Goal: Task Accomplishment & Management: Complete application form

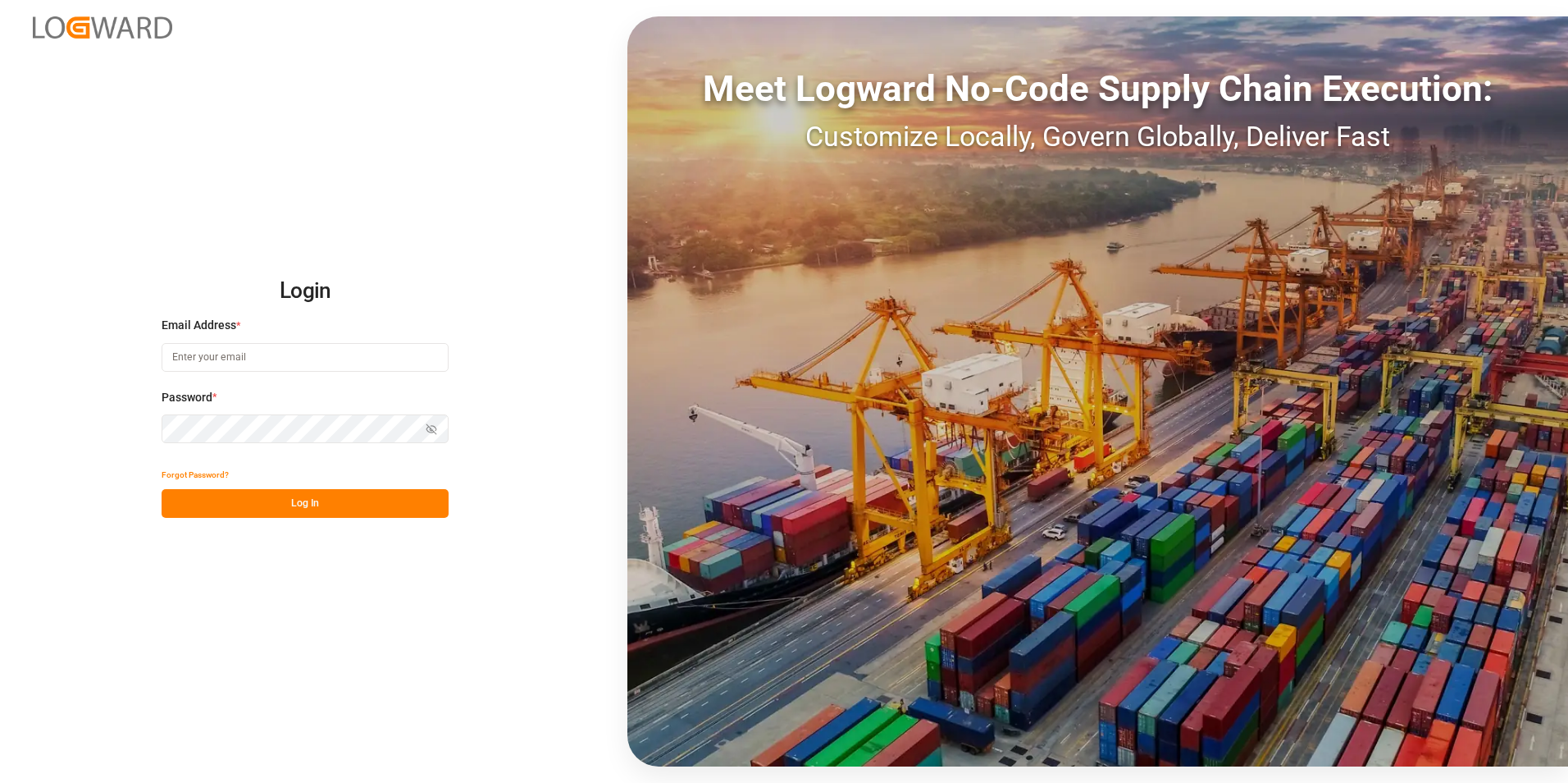
type input "[PERSON_NAME][EMAIL_ADDRESS][PERSON_NAME][DOMAIN_NAME]"
click at [208, 504] on button "Log In" at bounding box center [305, 503] width 287 height 28
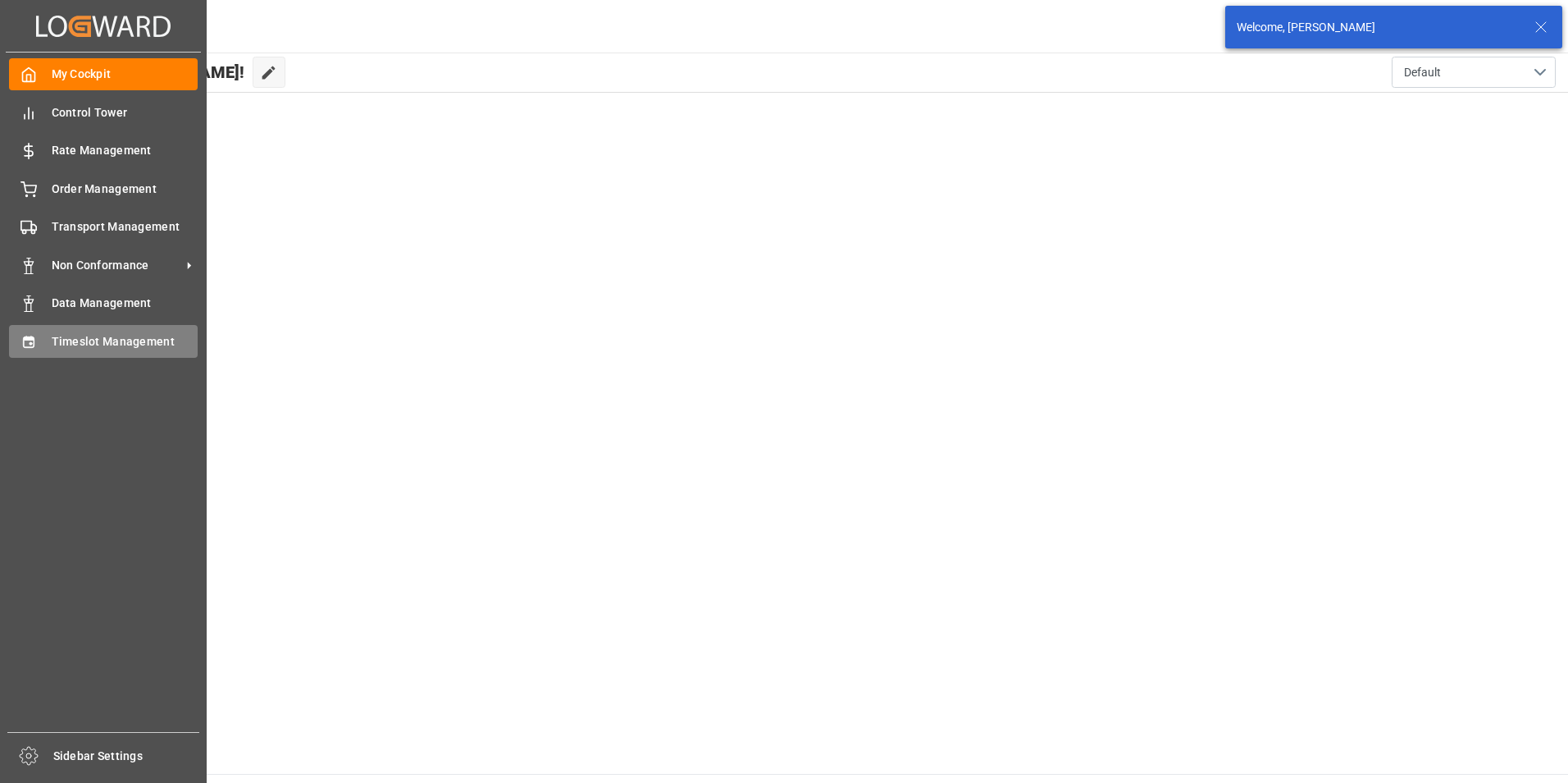
click at [57, 332] on div "Timeslot Management Timeslot Management" at bounding box center [102, 340] width 189 height 32
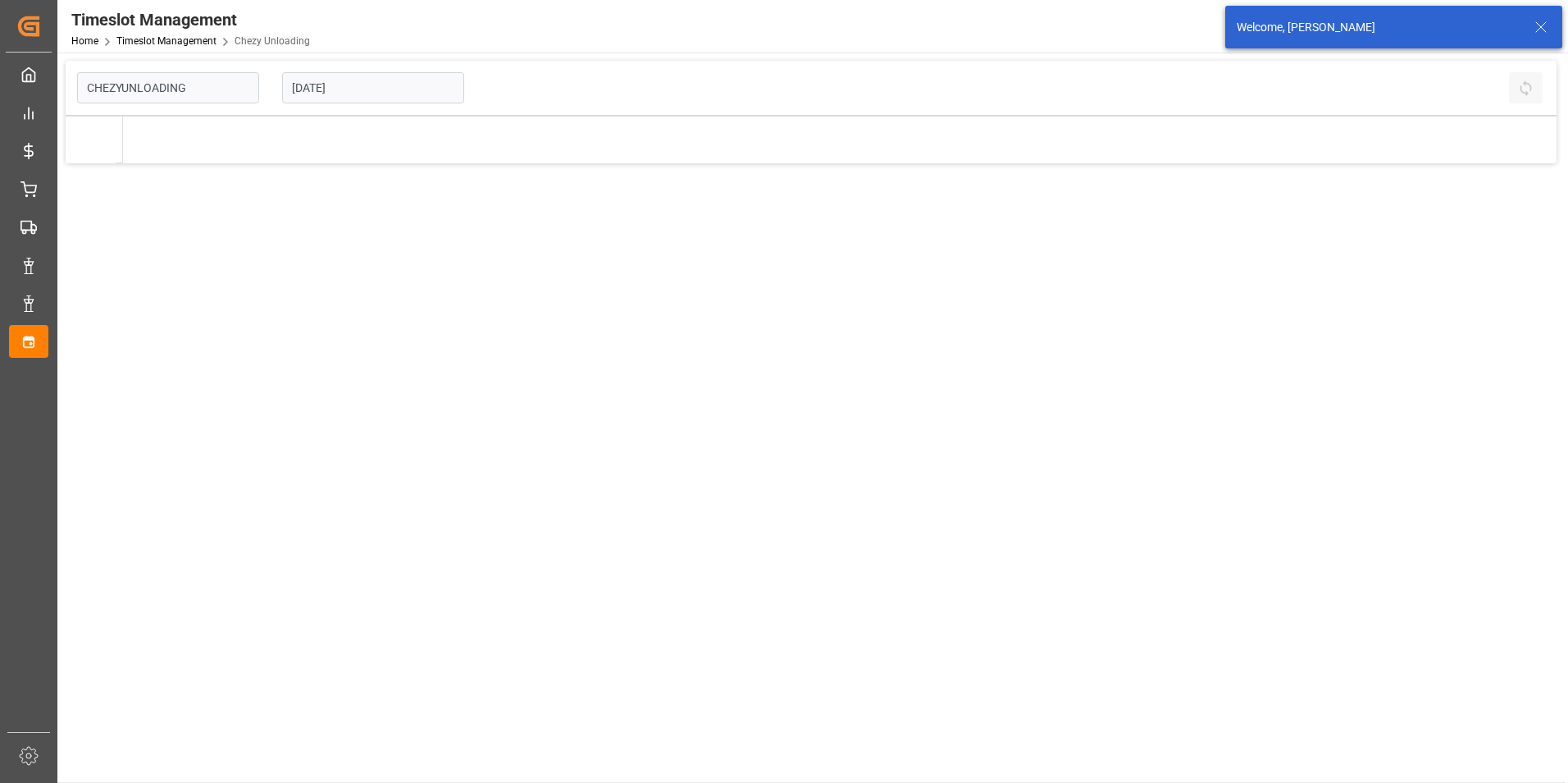
type input "Chezy Unloading"
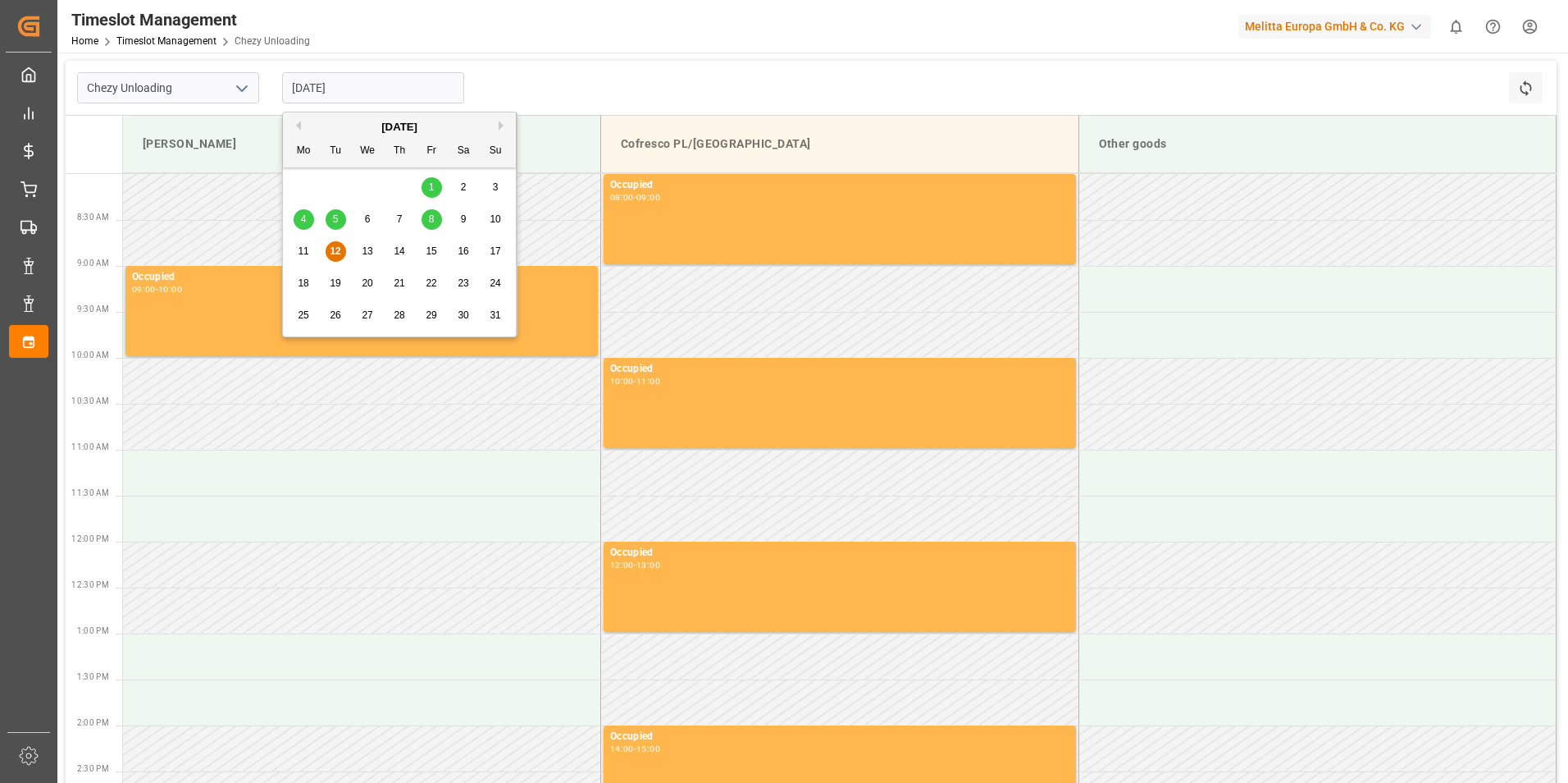
click at [372, 90] on input "[DATE]" at bounding box center [373, 88] width 182 height 31
click at [336, 283] on span "19" at bounding box center [335, 283] width 10 height 11
type input "[DATE]"
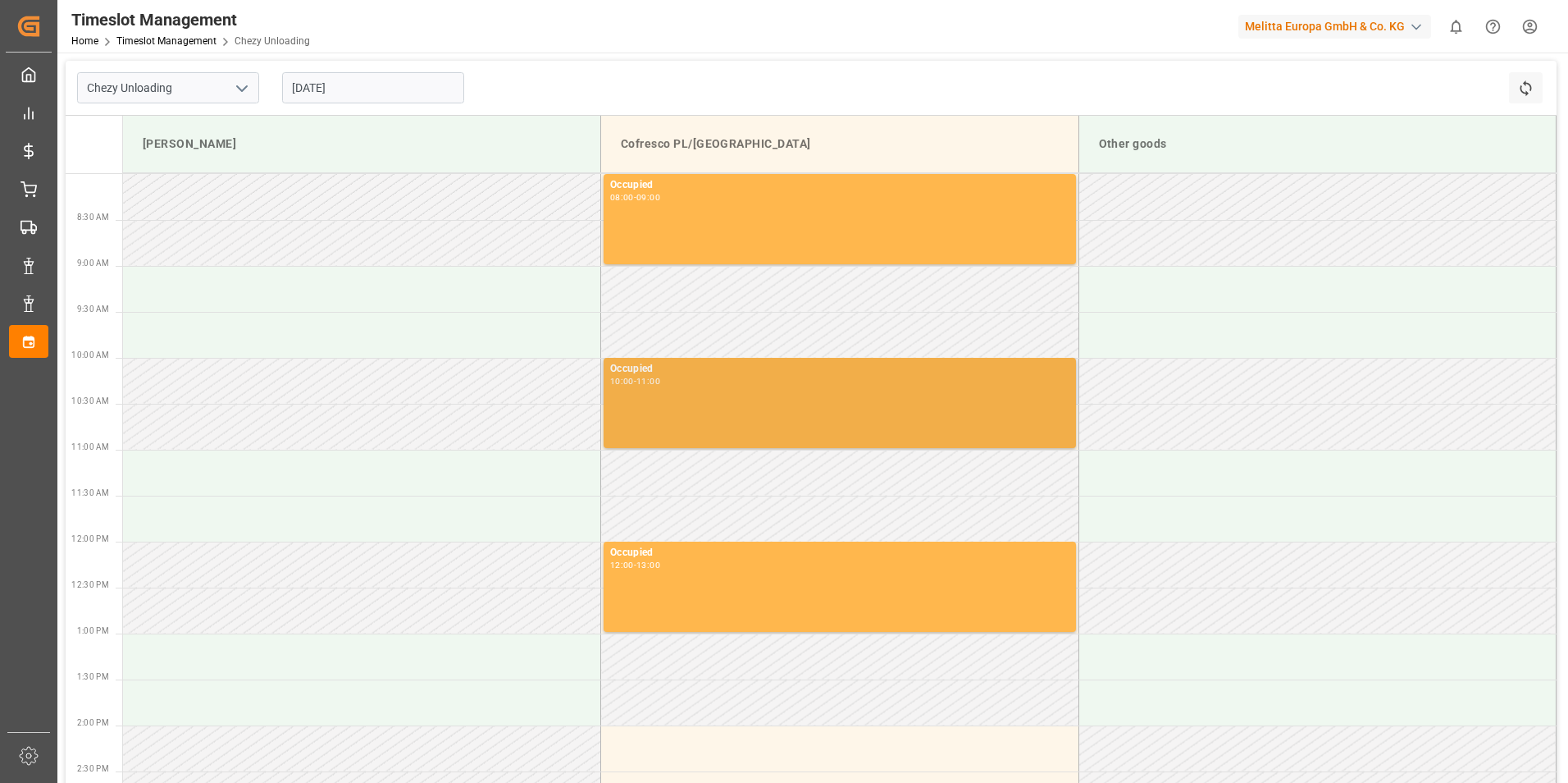
scroll to position [82, 0]
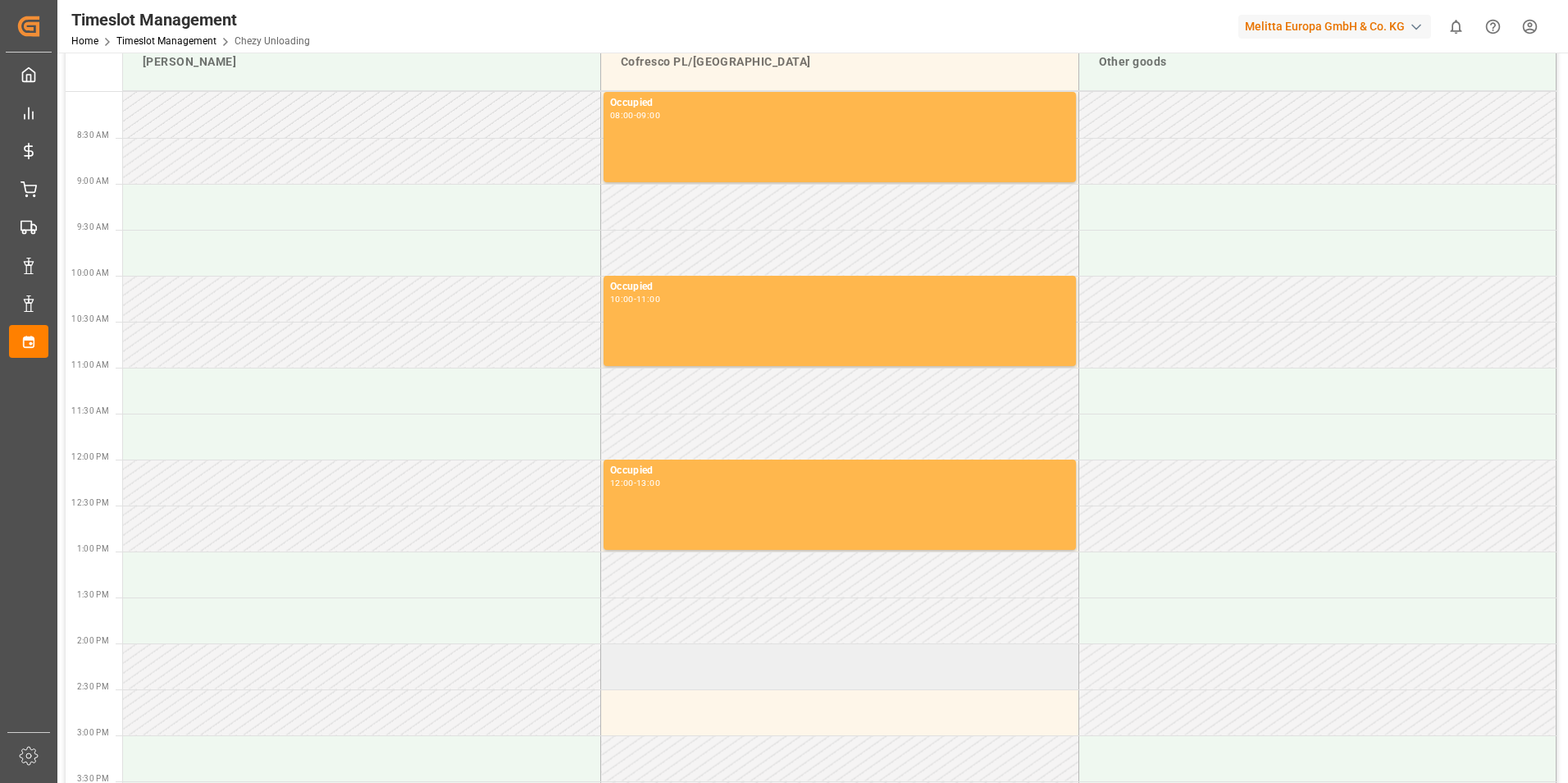
click at [723, 668] on td at bounding box center [840, 666] width 478 height 46
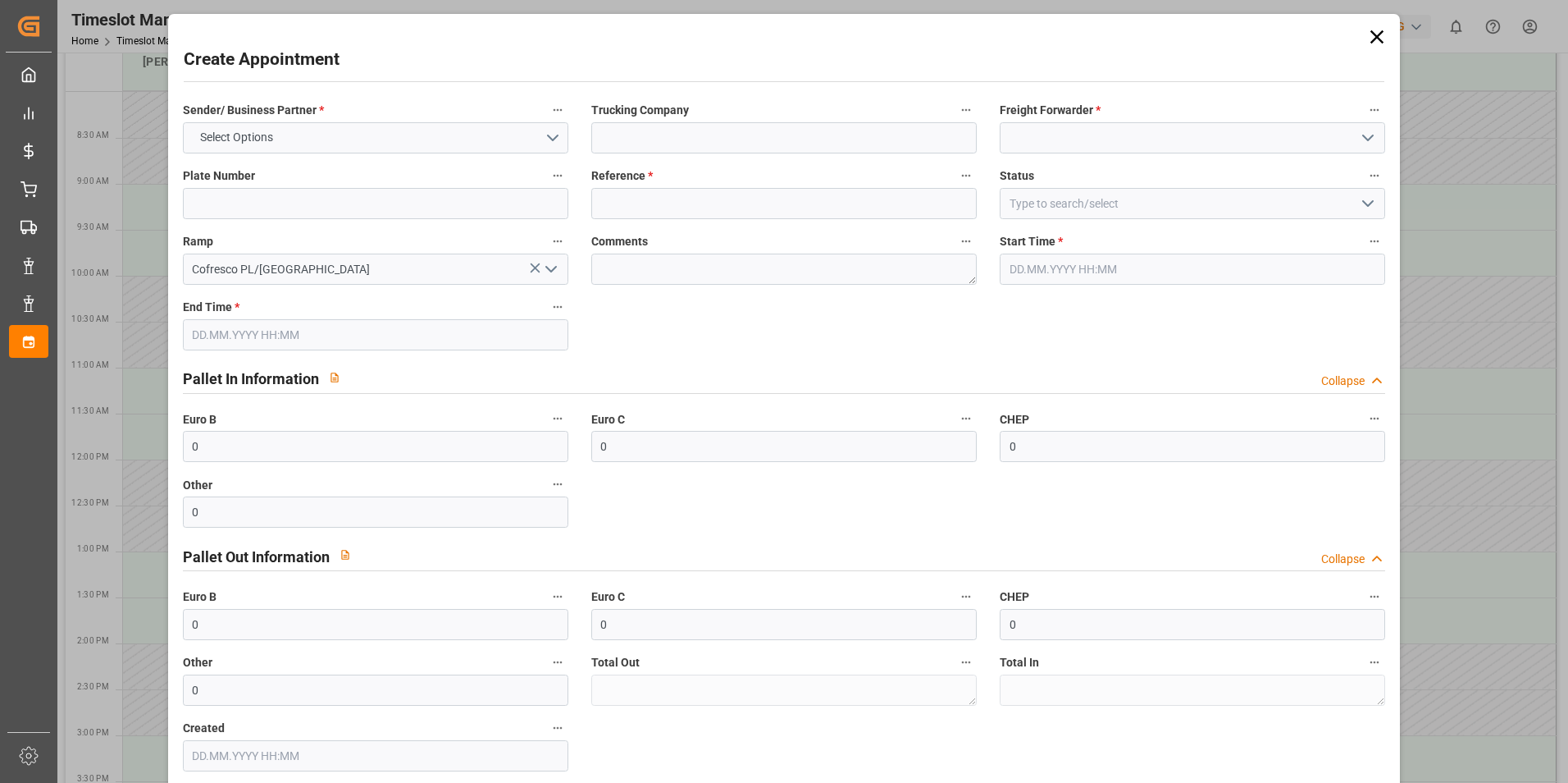
type input "[DATE] 14:00"
type input "[DATE] 15:00"
click at [389, 140] on button "Select Options" at bounding box center [375, 138] width 386 height 31
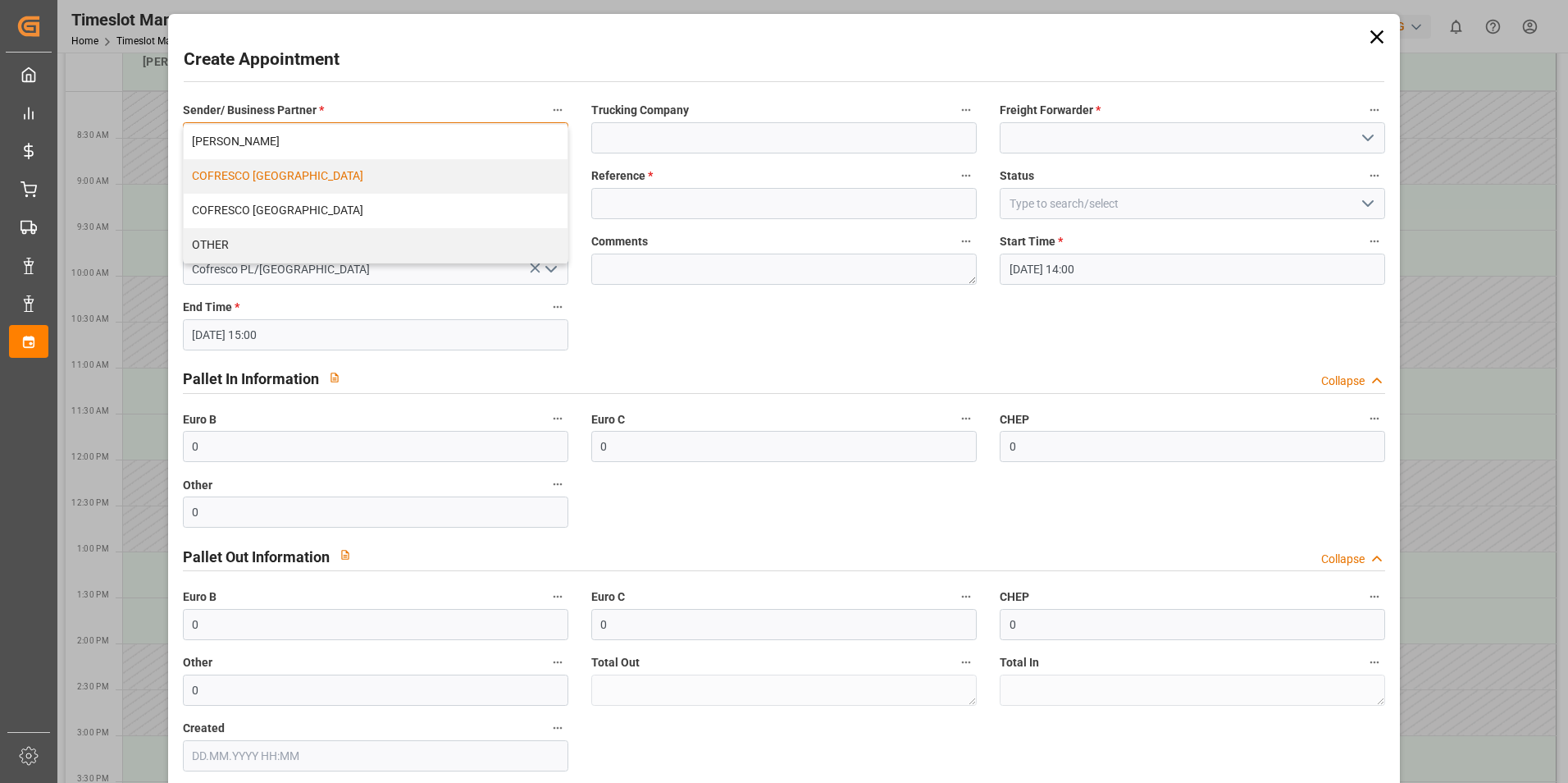
click at [381, 173] on div "COFRESCO [GEOGRAPHIC_DATA]" at bounding box center [375, 177] width 384 height 34
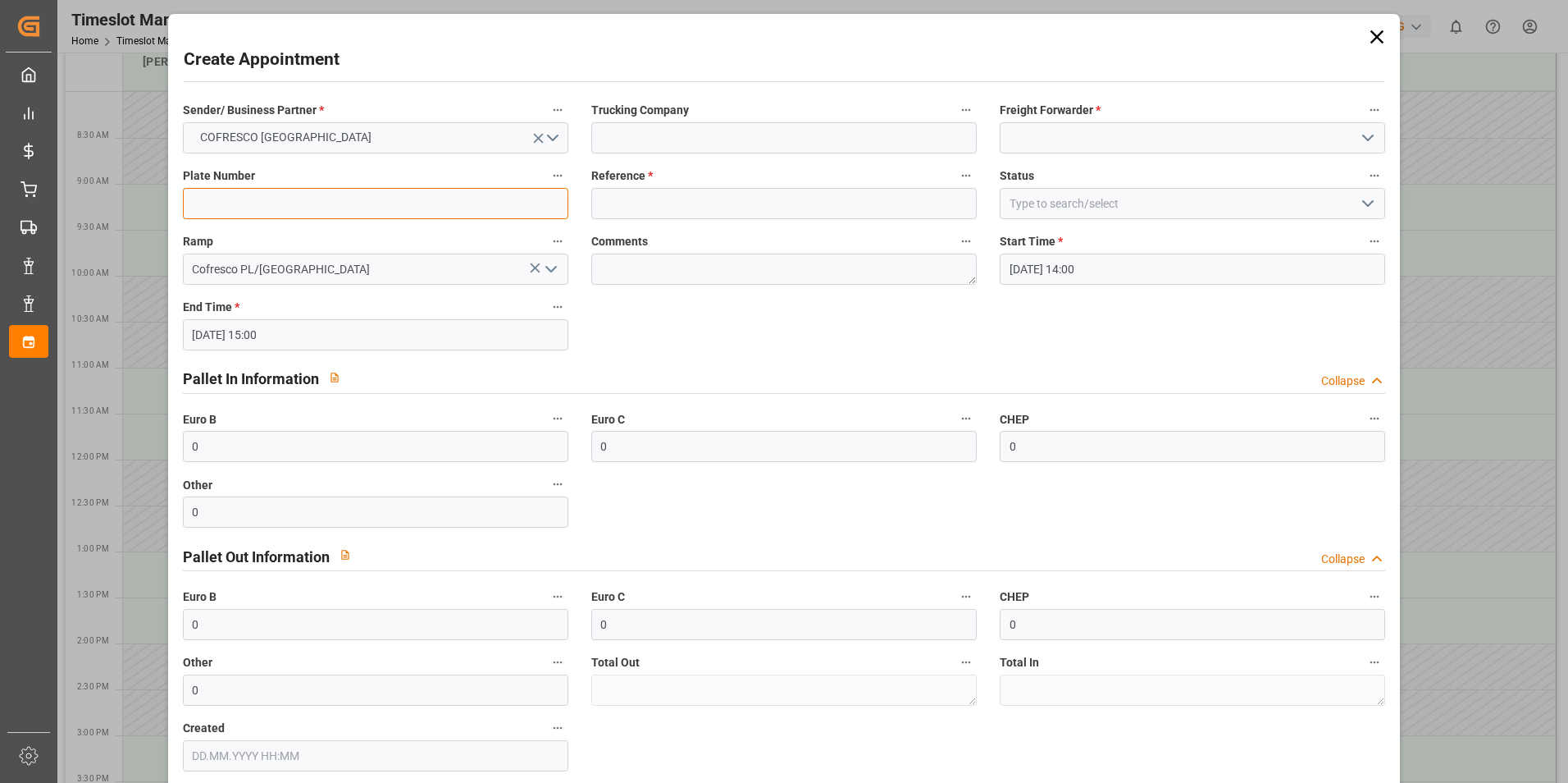
click at [367, 208] on input at bounding box center [375, 203] width 386 height 31
type input "488842"
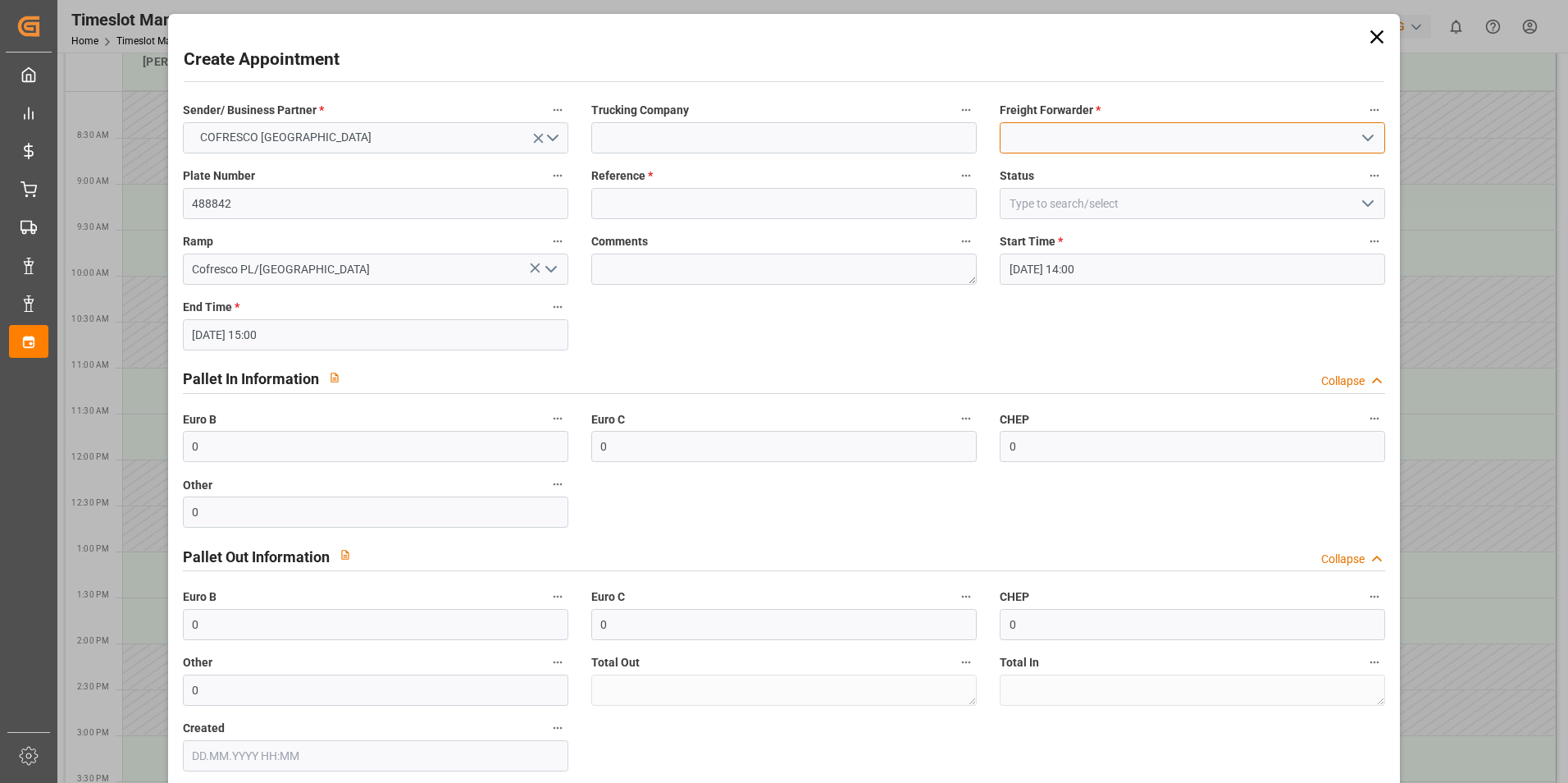
click at [1124, 130] on input at bounding box center [1193, 138] width 386 height 31
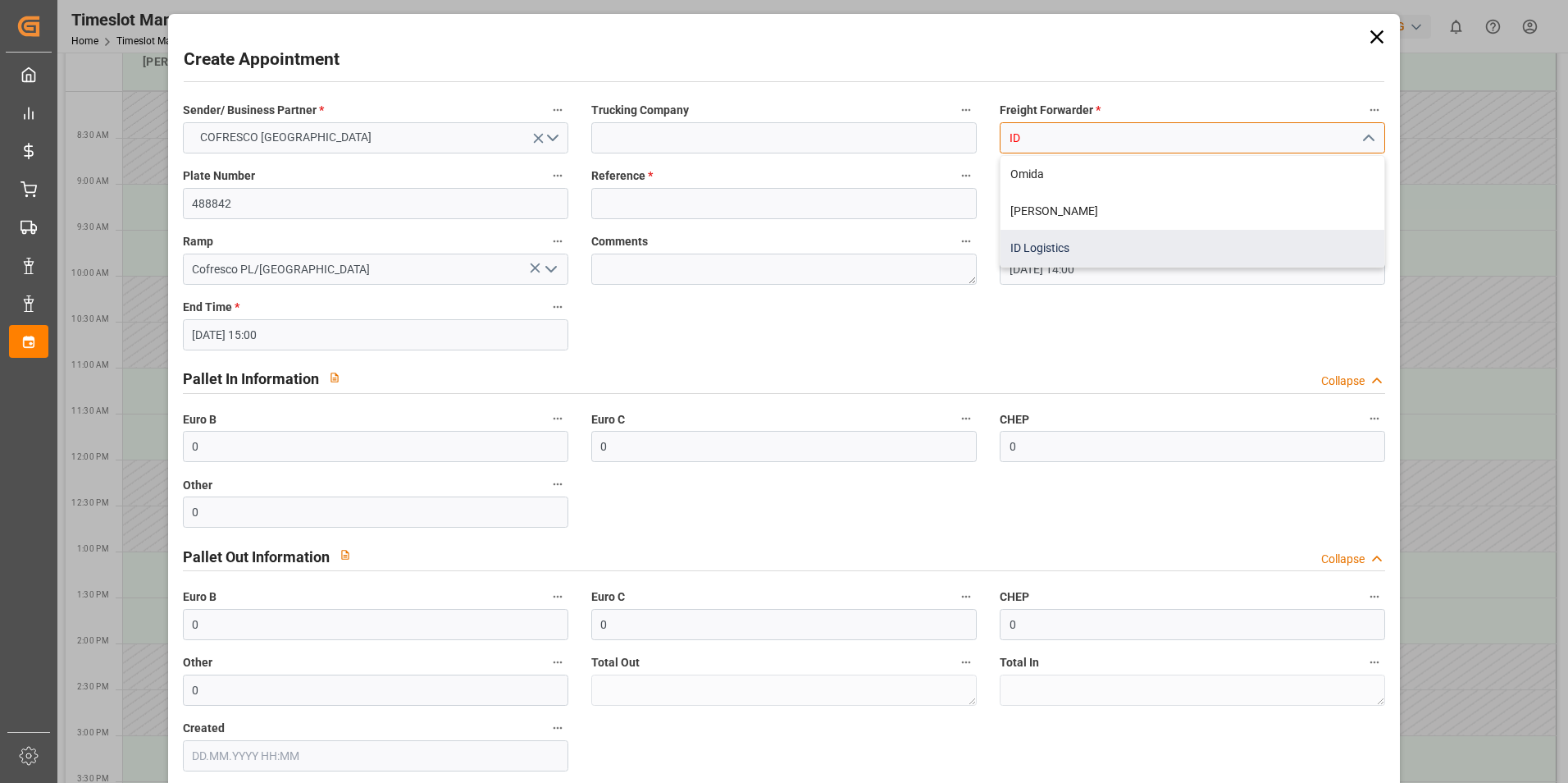
click at [1061, 252] on div "ID Logistics" at bounding box center [1193, 248] width 384 height 37
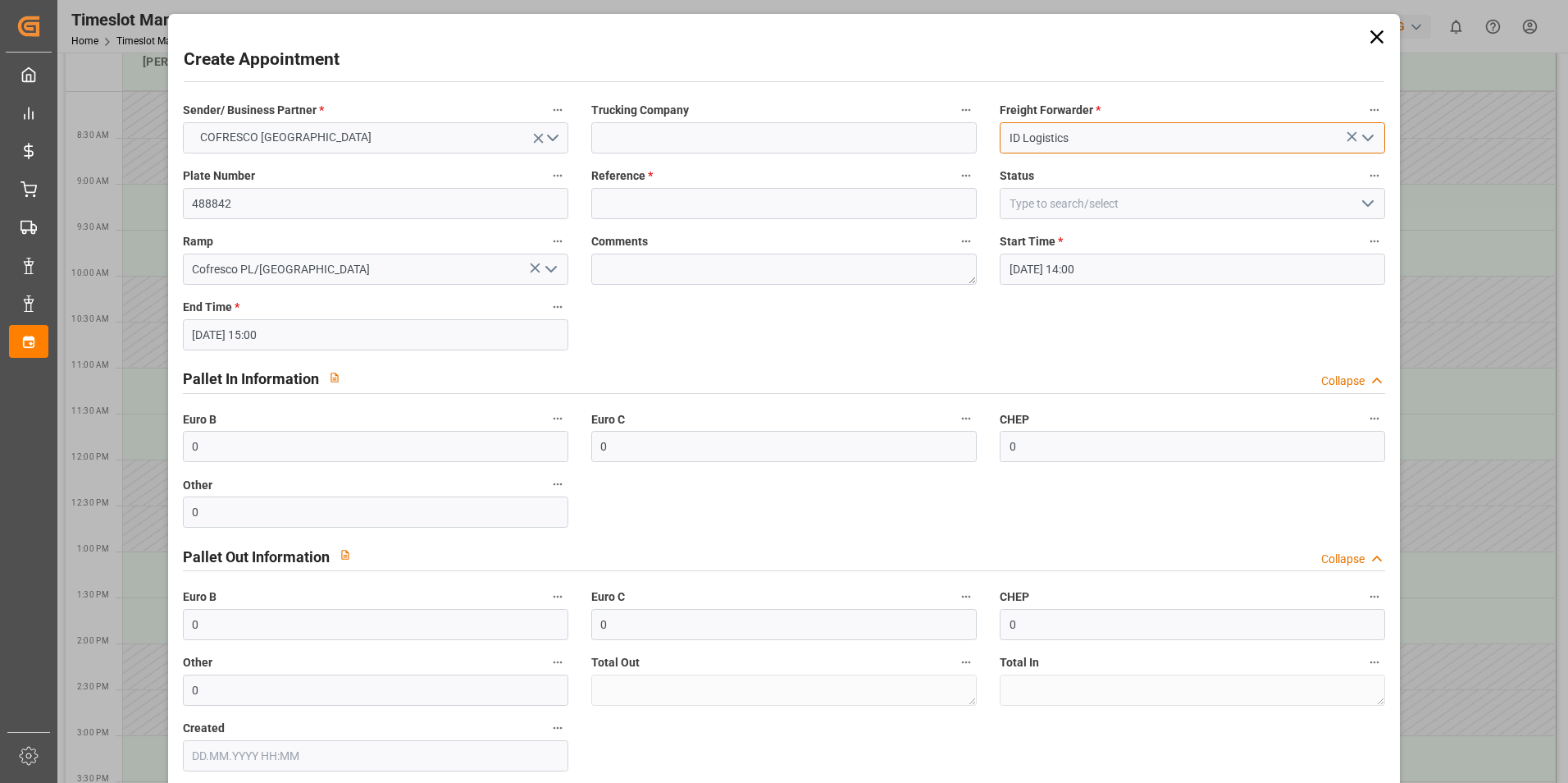
type input "ID Logistics"
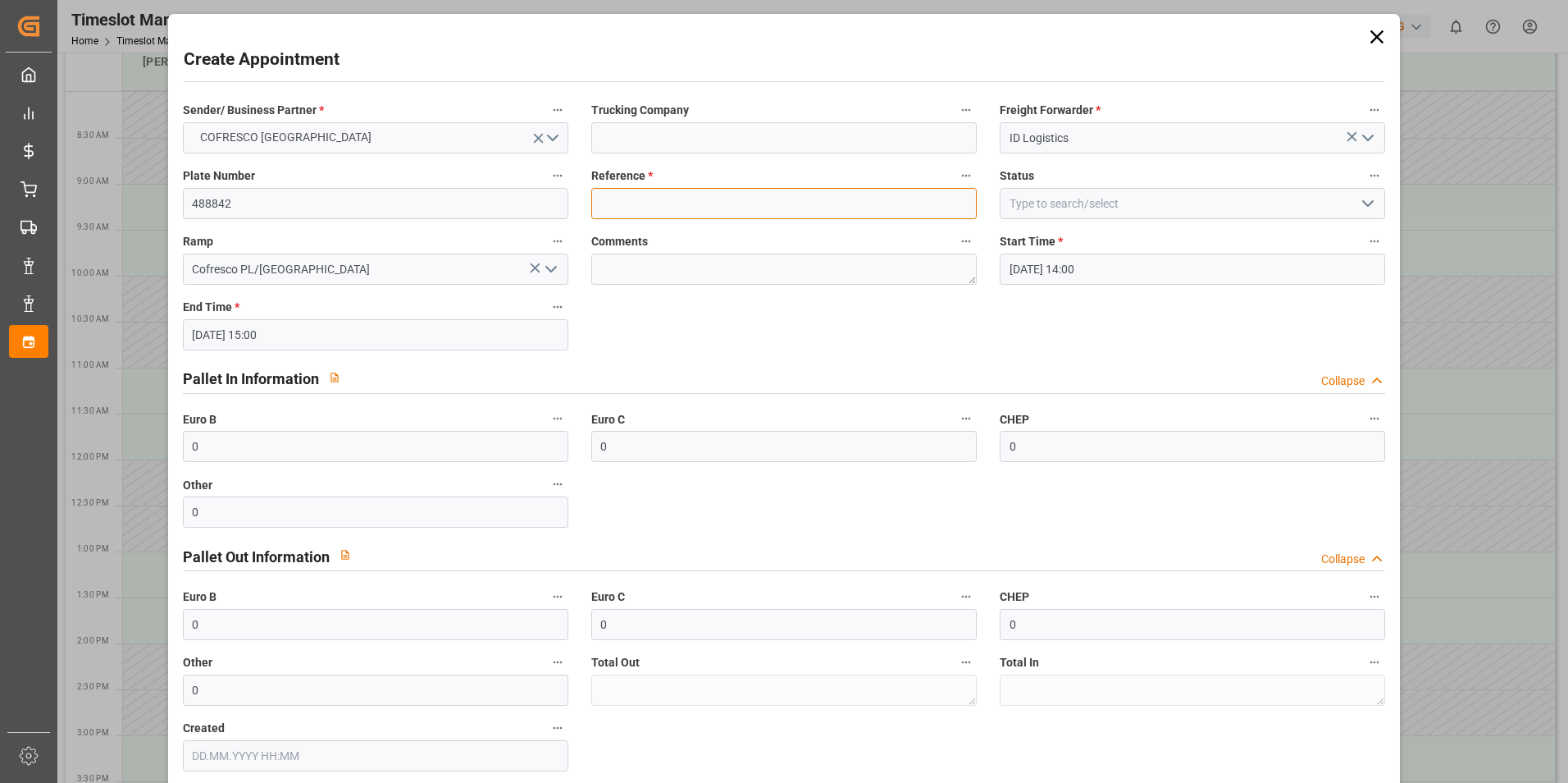
click at [695, 204] on input at bounding box center [784, 203] width 386 height 31
type input "488842"
click at [1199, 219] on div "Status" at bounding box center [1193, 192] width 408 height 65
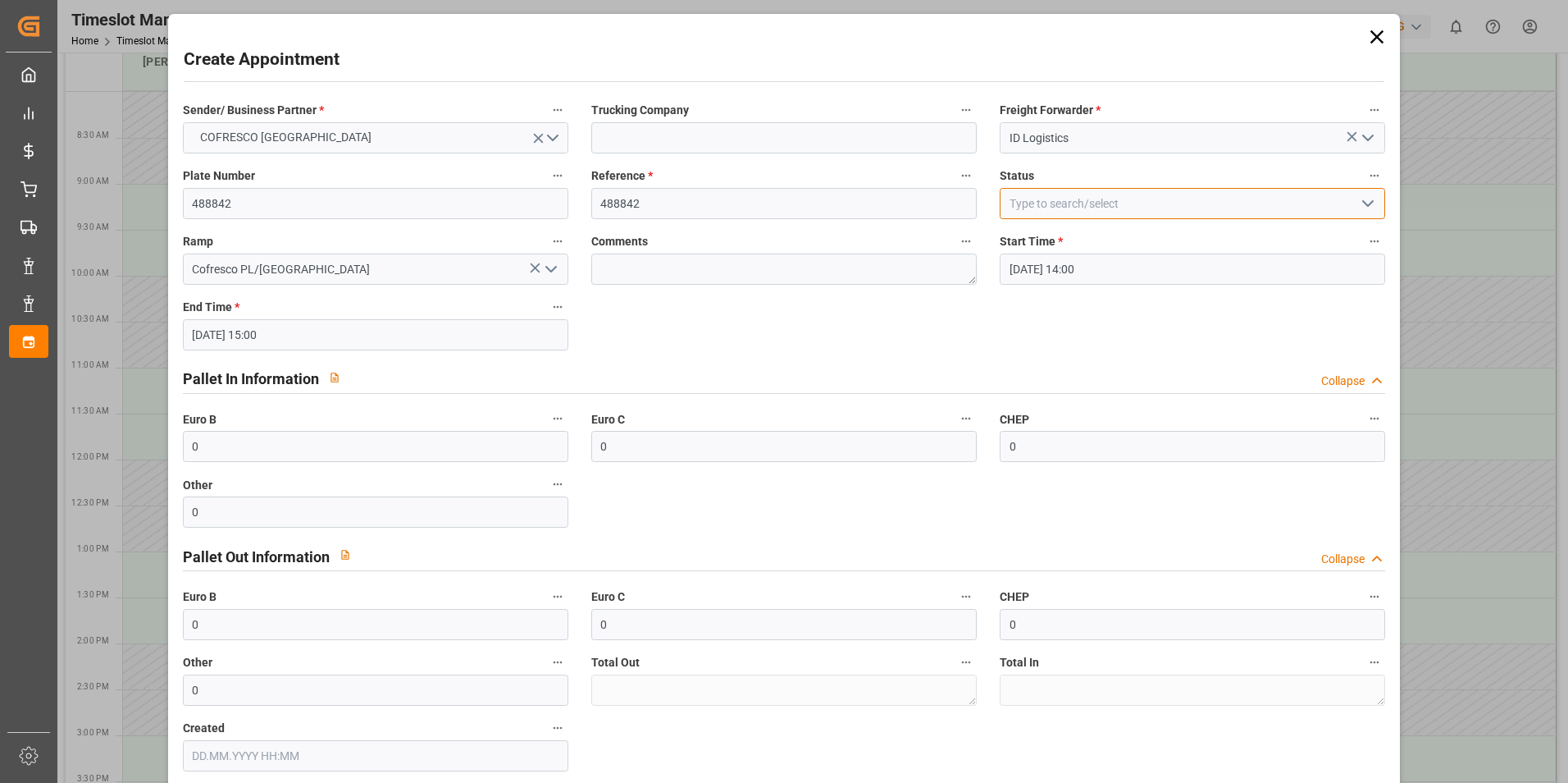
click at [1215, 206] on input at bounding box center [1193, 203] width 386 height 31
click at [1365, 204] on polyline "open menu" at bounding box center [1367, 203] width 9 height 5
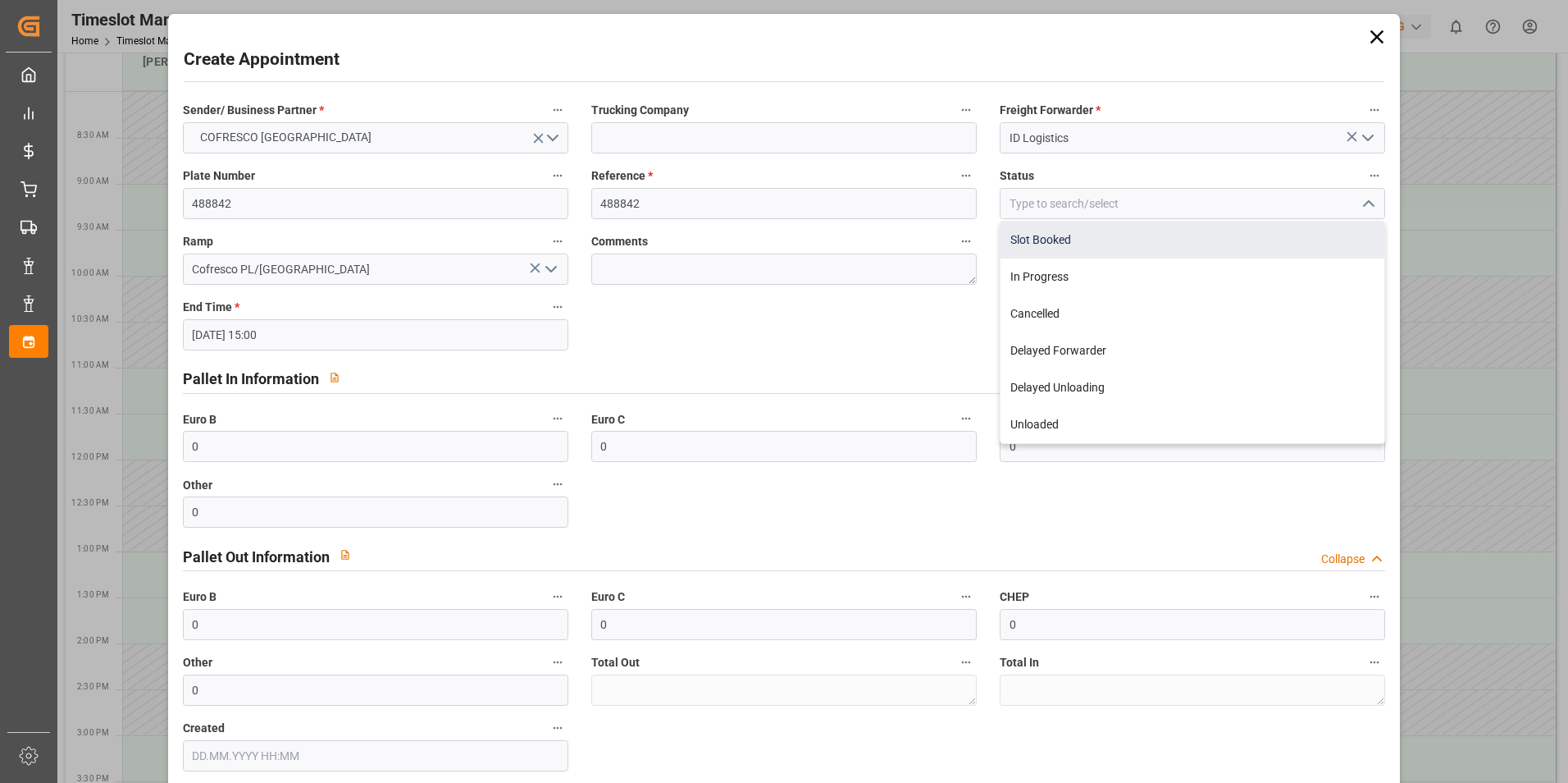
click at [1118, 246] on div "Slot Booked" at bounding box center [1193, 239] width 384 height 37
type input "Slot Booked"
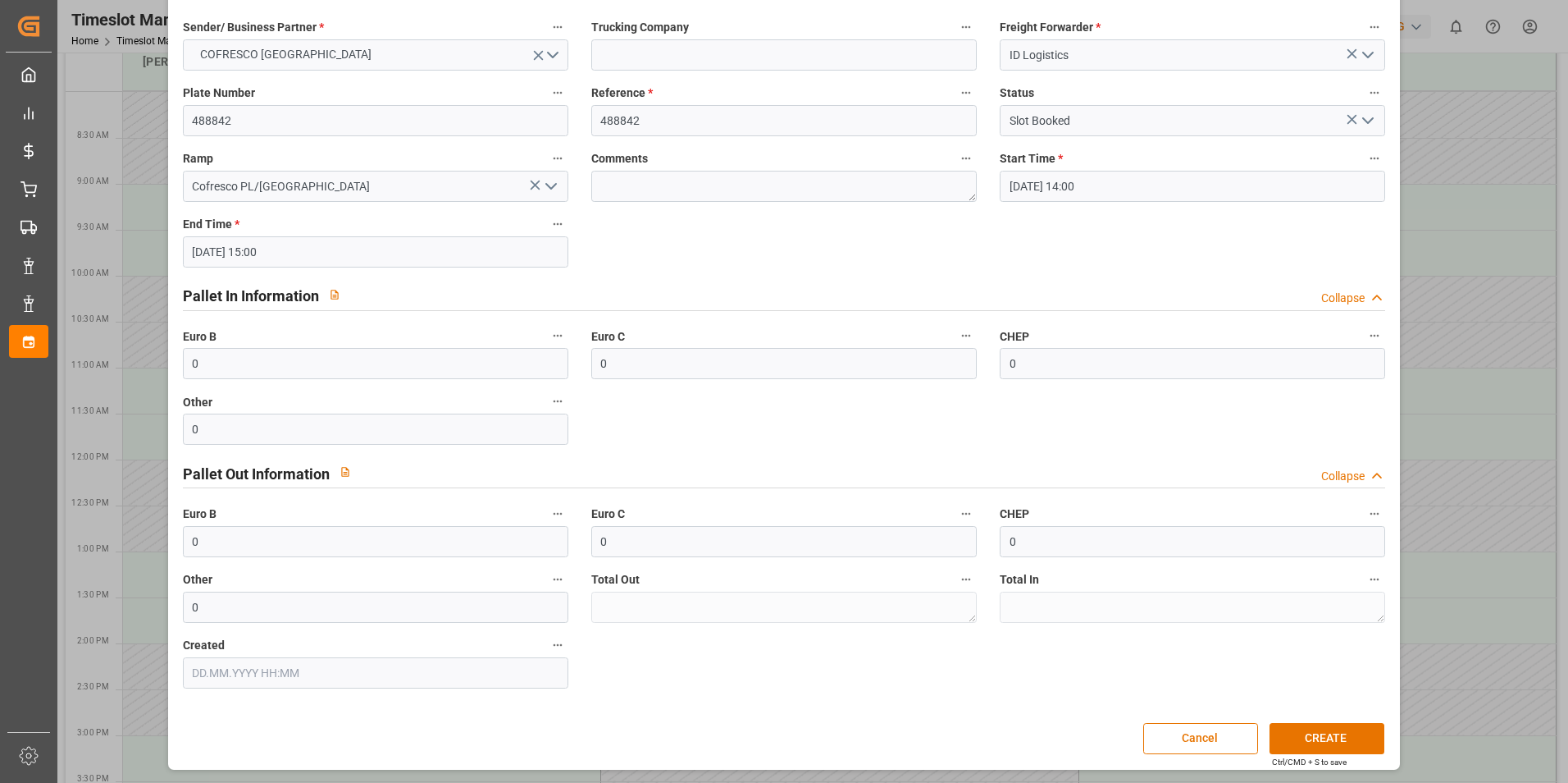
scroll to position [84, 0]
click at [1298, 733] on button "CREATE" at bounding box center [1327, 737] width 115 height 31
